Goal: Task Accomplishment & Management: Use online tool/utility

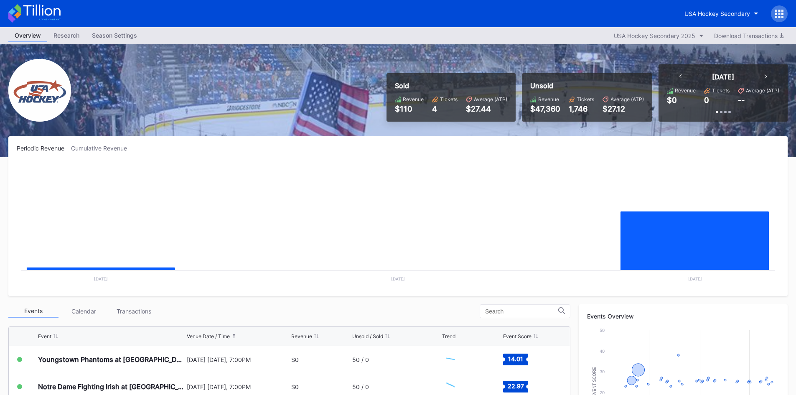
scroll to position [84, 0]
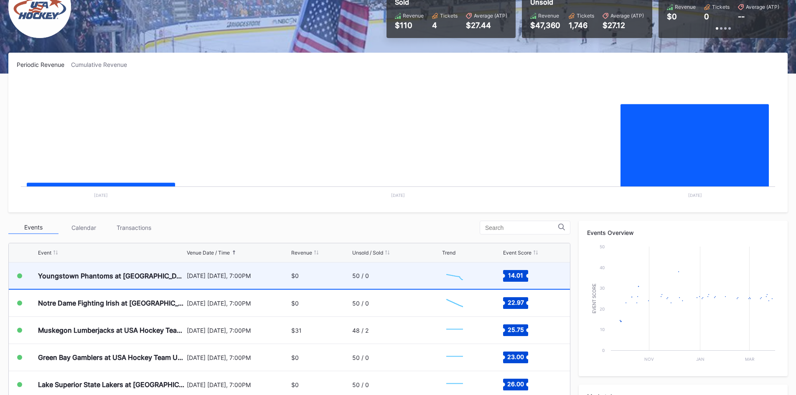
click at [318, 275] on div "$0" at bounding box center [320, 276] width 59 height 26
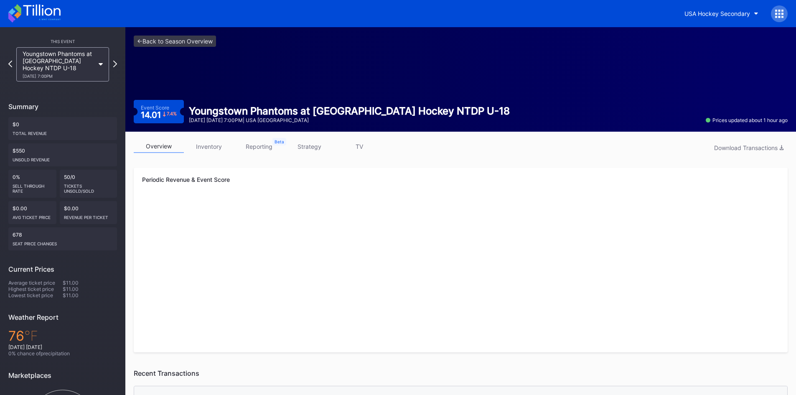
click at [213, 146] on link "inventory" at bounding box center [209, 146] width 50 height 13
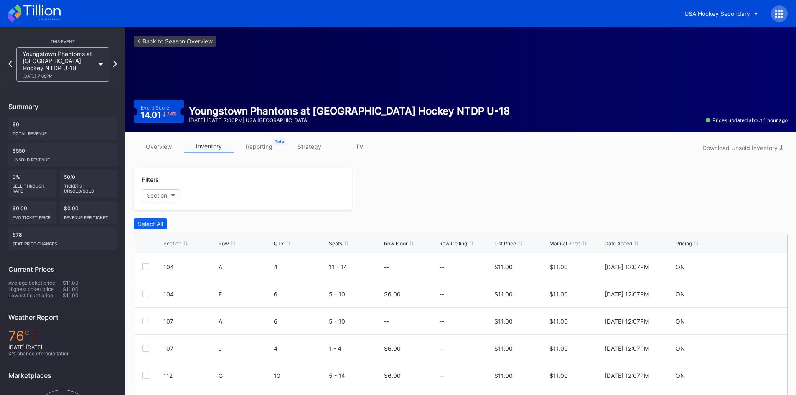
click at [308, 147] on link "strategy" at bounding box center [309, 146] width 50 height 13
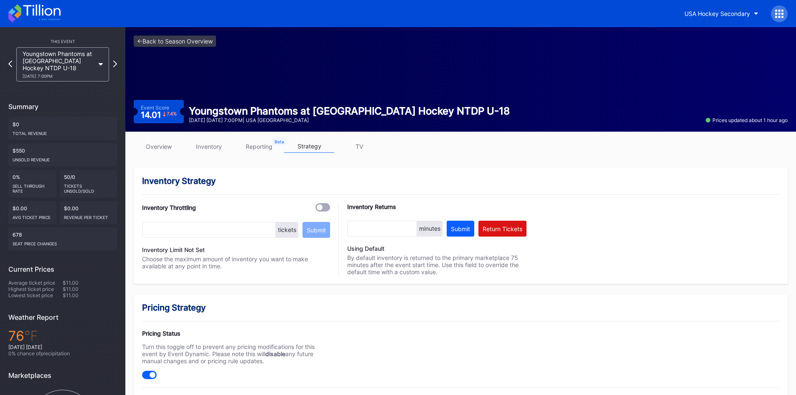
click at [166, 145] on link "overview" at bounding box center [159, 146] width 50 height 13
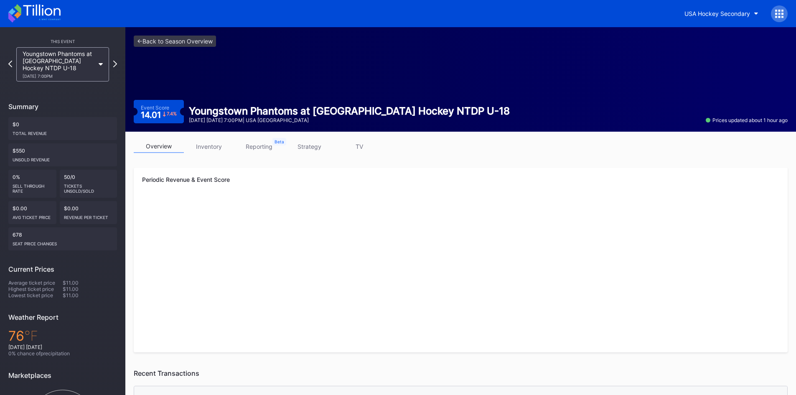
click at [206, 151] on link "inventory" at bounding box center [209, 146] width 50 height 13
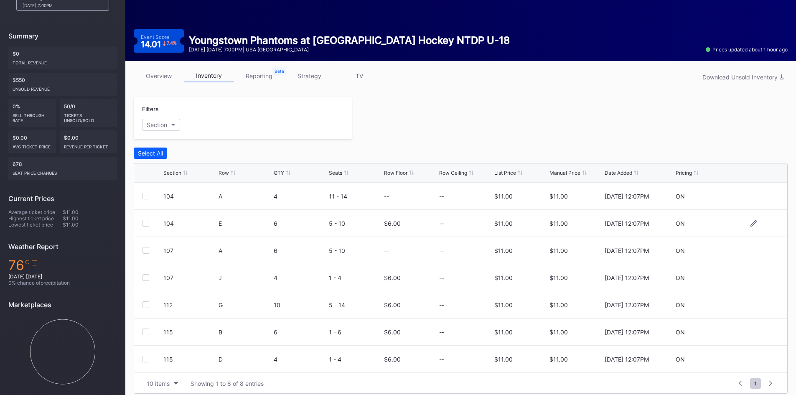
scroll to position [78, 0]
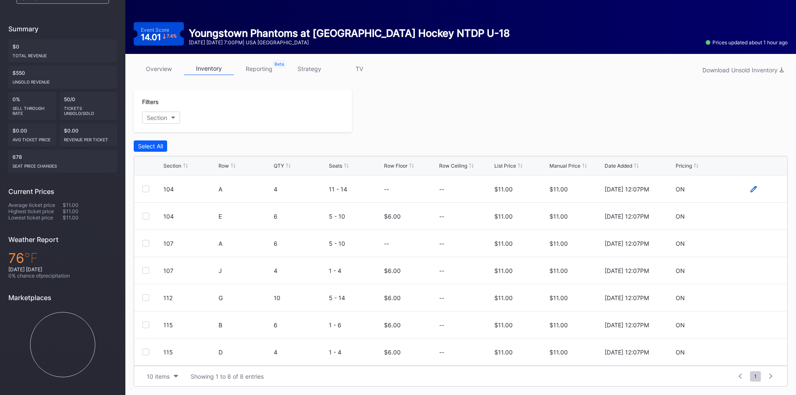
click at [751, 190] on icon at bounding box center [754, 189] width 6 height 6
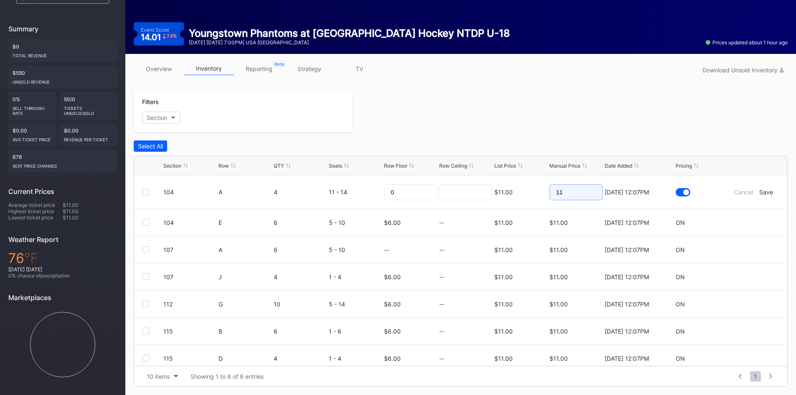
click at [583, 195] on input "11" at bounding box center [576, 192] width 53 height 16
type input "1"
type input "9"
click at [760, 192] on div "Save" at bounding box center [767, 192] width 14 height 7
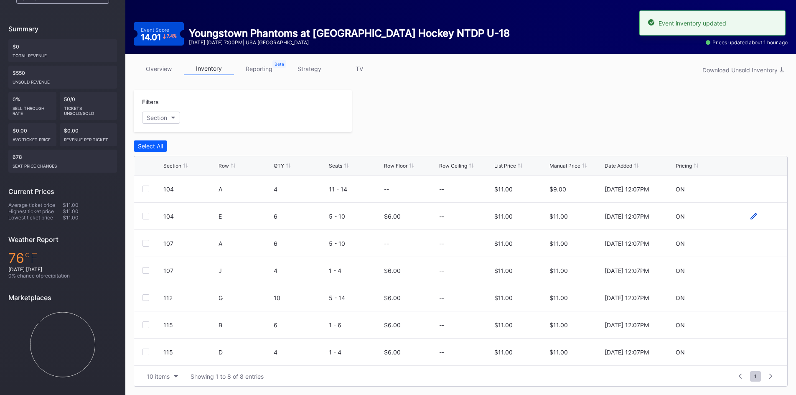
click at [751, 217] on icon at bounding box center [754, 216] width 6 height 6
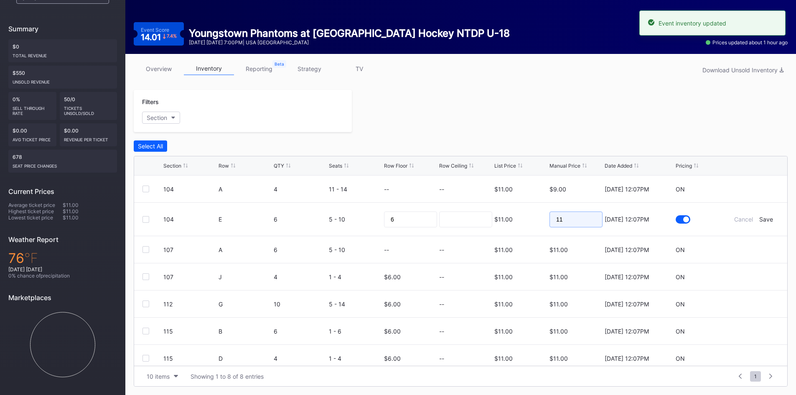
drag, startPoint x: 562, startPoint y: 219, endPoint x: 528, endPoint y: 226, distance: 34.9
click at [528, 226] on form "104 E 6 5 - 10 6 $11.00 11 9/5/2025 12:07PM Cancel Save" at bounding box center [471, 219] width 616 height 33
type input "9"
click at [762, 217] on div "Save" at bounding box center [767, 219] width 14 height 7
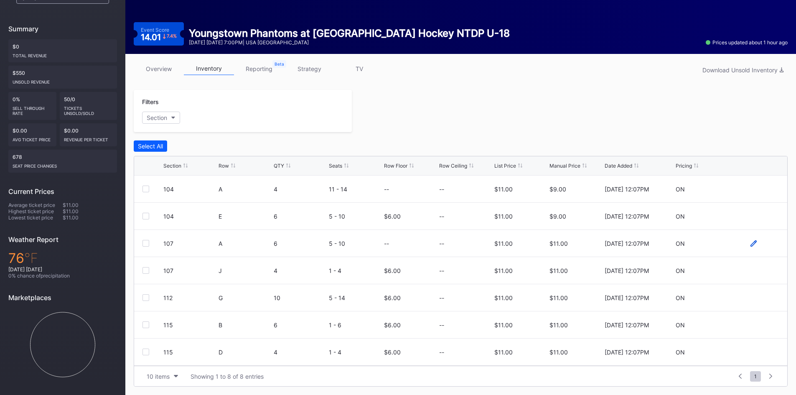
click at [751, 242] on icon at bounding box center [754, 243] width 6 height 6
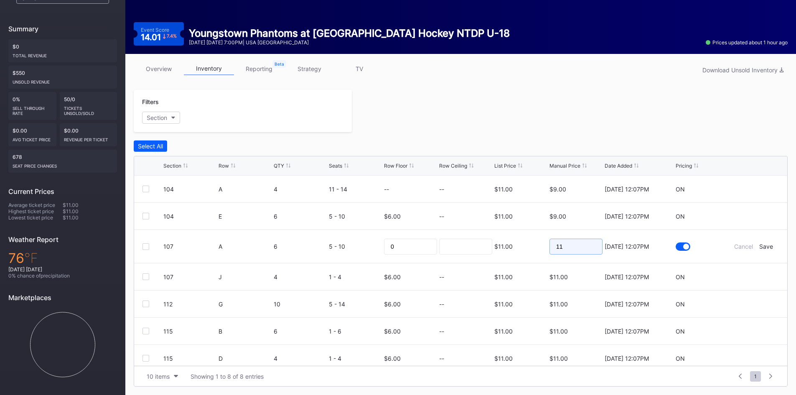
drag, startPoint x: 581, startPoint y: 246, endPoint x: 465, endPoint y: 255, distance: 116.1
click at [466, 255] on form "107 A 6 5 - 10 0 $11.00 11 9/5/2025 12:07PM Cancel Save" at bounding box center [471, 246] width 616 height 33
type input "9"
click at [763, 245] on div "Save" at bounding box center [767, 246] width 14 height 7
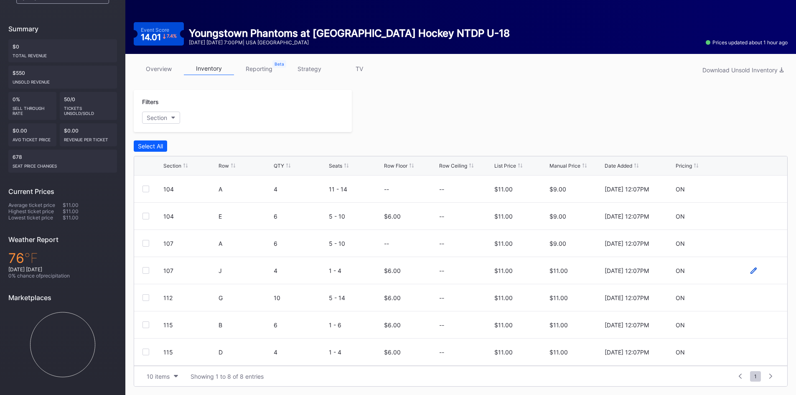
click at [751, 271] on icon at bounding box center [754, 271] width 6 height 6
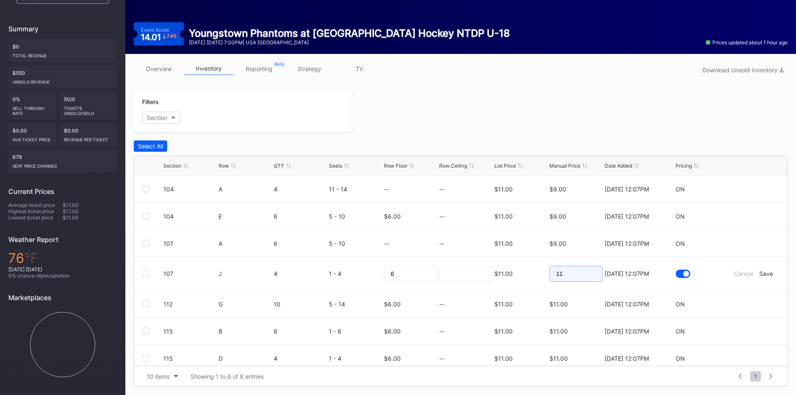
drag, startPoint x: 569, startPoint y: 278, endPoint x: 506, endPoint y: 284, distance: 63.8
click at [485, 288] on form "107 J 4 1 - 4 6 $11.00 11 9/5/2025 12:07PM Cancel Save" at bounding box center [471, 273] width 616 height 33
type input "9"
click at [760, 273] on div "Save" at bounding box center [767, 273] width 14 height 7
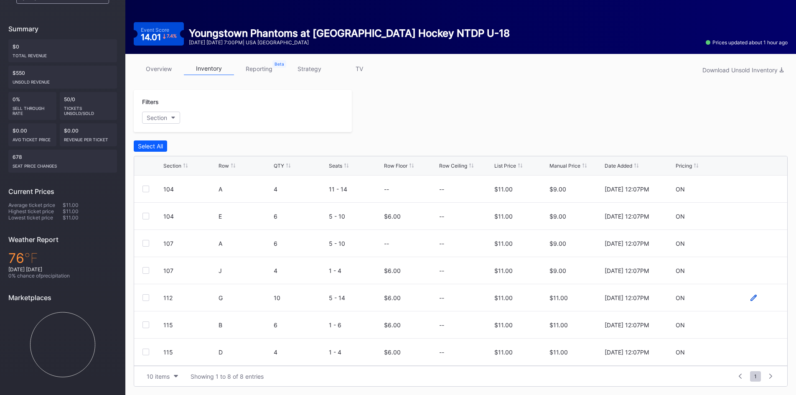
click at [751, 298] on icon at bounding box center [754, 298] width 6 height 6
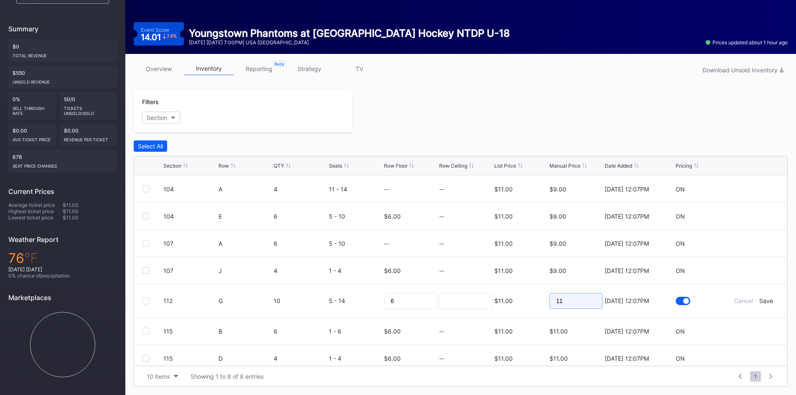
drag, startPoint x: 551, startPoint y: 309, endPoint x: 509, endPoint y: 314, distance: 42.5
click at [509, 314] on form "112 G 10 5 - 14 6 $11.00 11 9/5/2025 12:07PM Cancel Save" at bounding box center [471, 300] width 616 height 33
type input "9"
click at [765, 298] on div "Save" at bounding box center [767, 300] width 14 height 7
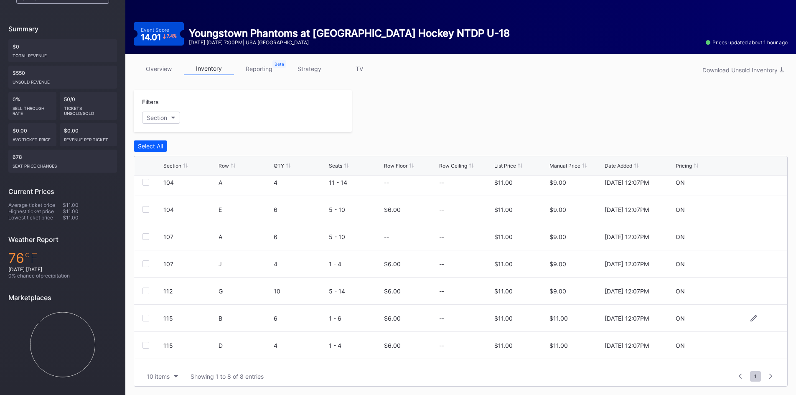
scroll to position [27, 0]
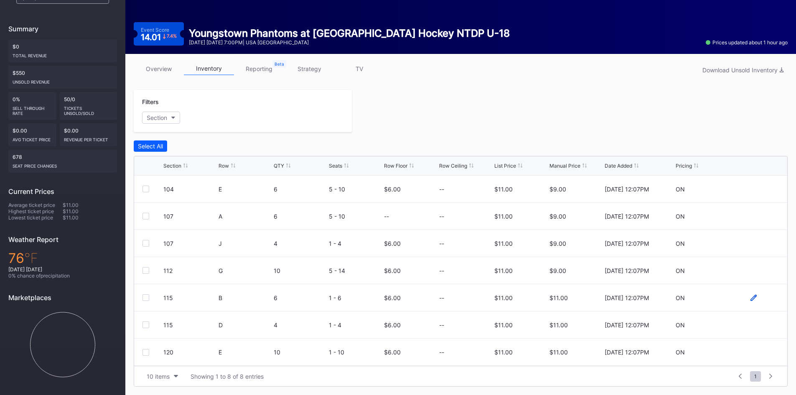
click at [751, 298] on icon at bounding box center [754, 297] width 6 height 6
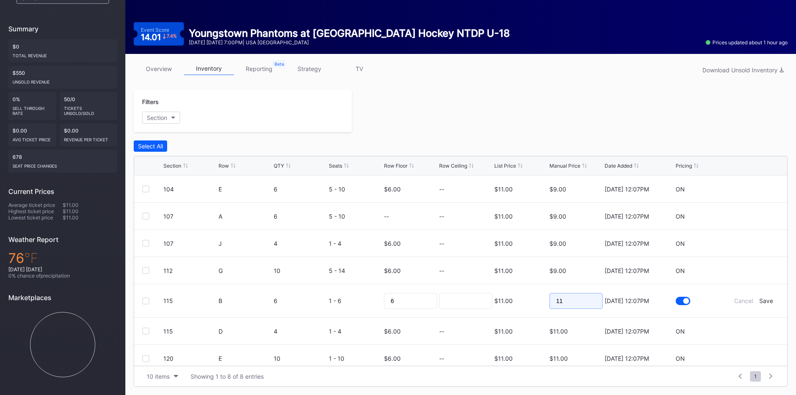
drag, startPoint x: 573, startPoint y: 302, endPoint x: 521, endPoint y: 308, distance: 52.2
click at [505, 311] on form "115 B 6 1 - 6 6 $11.00 11 9/5/2025 12:07PM Cancel Save" at bounding box center [471, 300] width 616 height 33
type input "9"
click at [764, 300] on div "Save" at bounding box center [767, 300] width 14 height 7
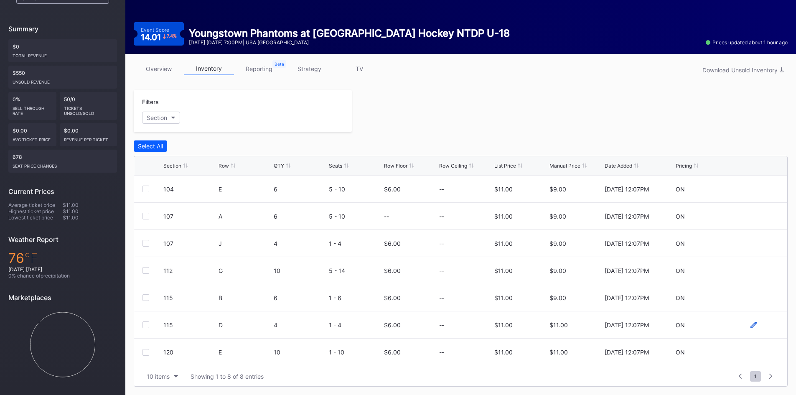
click at [751, 325] on icon at bounding box center [754, 324] width 6 height 6
click at [583, 327] on input "11" at bounding box center [576, 328] width 53 height 16
type input "9"
click at [760, 327] on div "Save" at bounding box center [767, 327] width 14 height 7
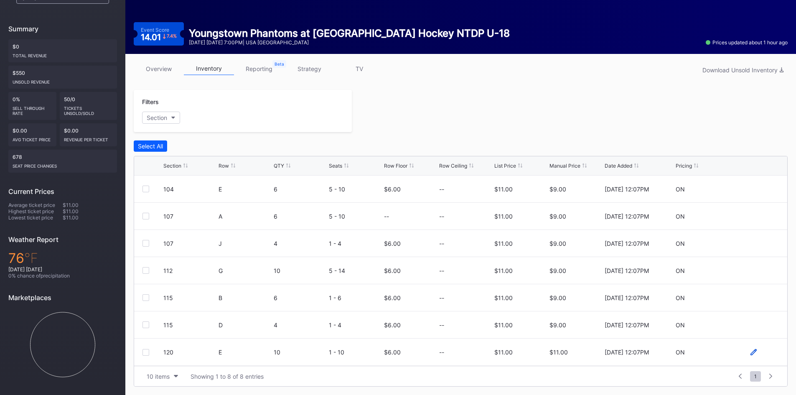
click at [751, 353] on icon at bounding box center [754, 352] width 6 height 6
click at [576, 357] on input "11" at bounding box center [576, 355] width 53 height 16
type input "9"
click at [762, 356] on div "Save" at bounding box center [767, 355] width 14 height 7
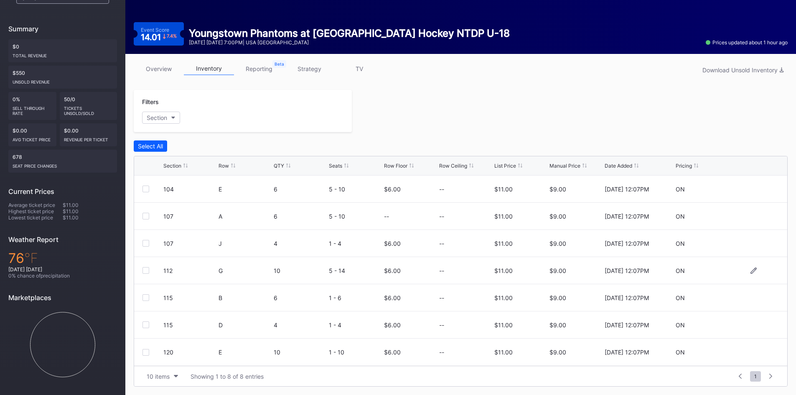
scroll to position [0, 0]
click at [154, 68] on link "overview" at bounding box center [159, 68] width 50 height 13
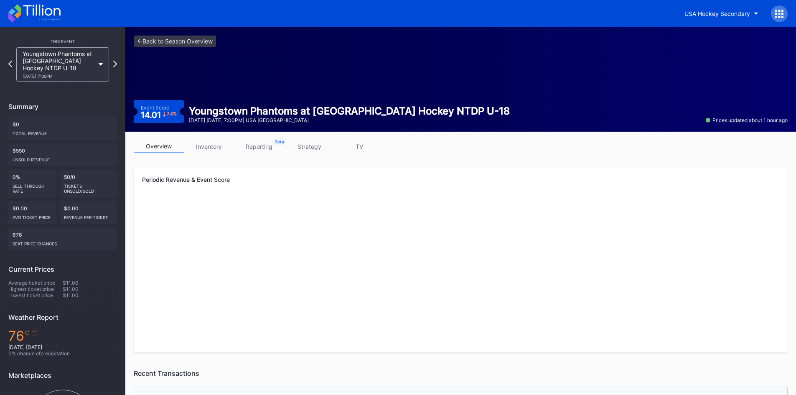
click at [53, 12] on icon at bounding box center [34, 13] width 52 height 18
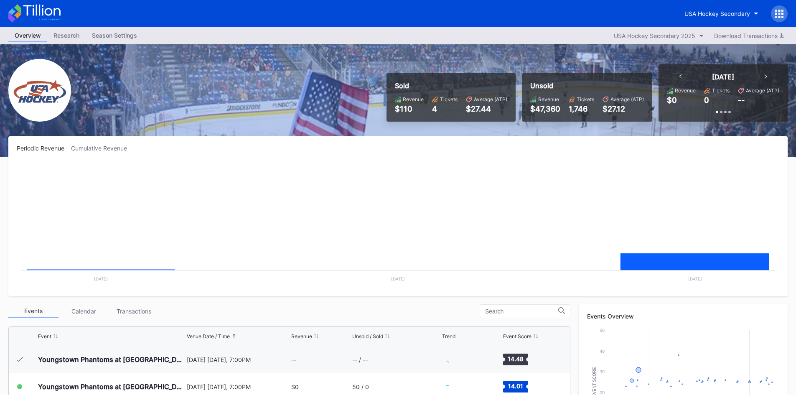
scroll to position [27, 0]
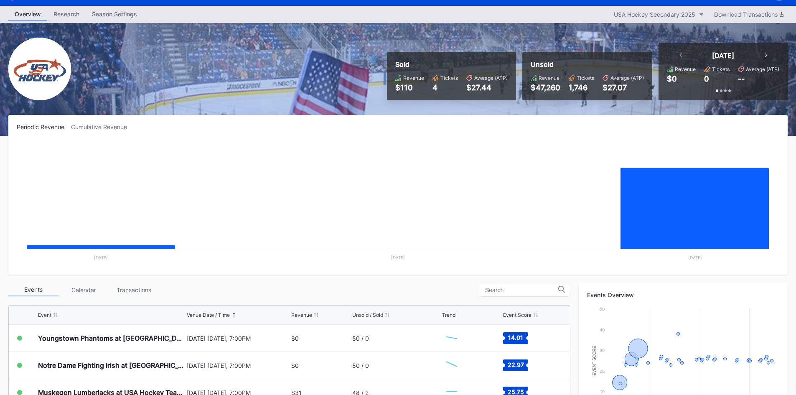
scroll to position [42, 0]
